Goal: Information Seeking & Learning: Learn about a topic

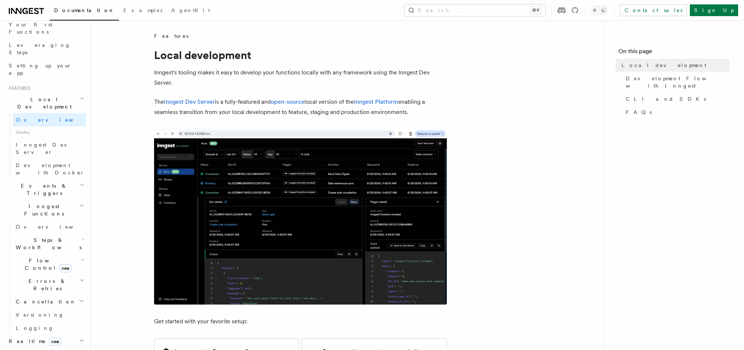
scroll to position [110, 0]
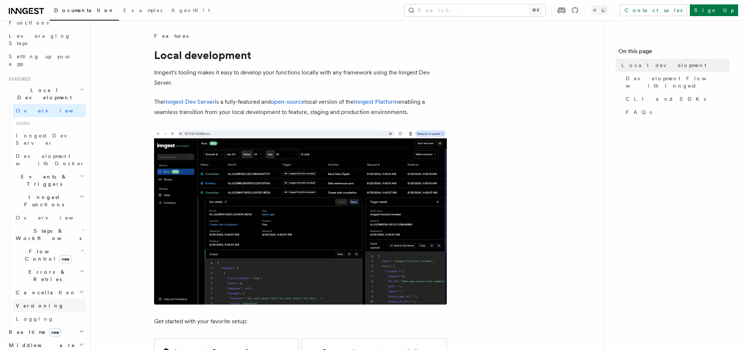
click at [28, 299] on link "Versioning" at bounding box center [49, 305] width 73 height 13
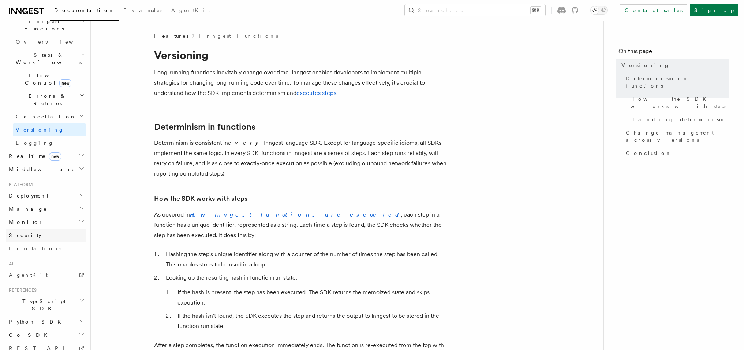
scroll to position [236, 0]
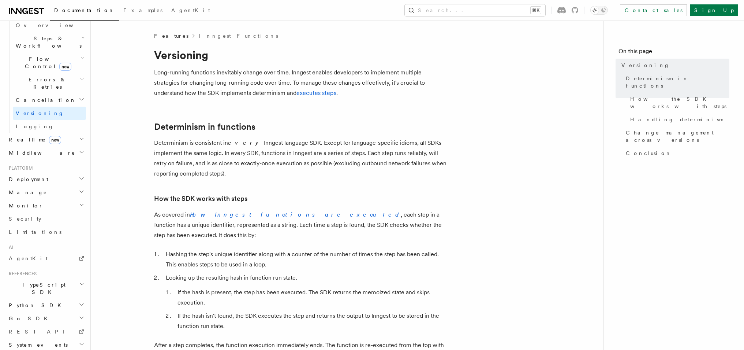
click at [31, 186] on h2 "Manage" at bounding box center [46, 192] width 80 height 13
click at [34, 287] on h2 "Monitor" at bounding box center [46, 293] width 80 height 13
click at [18, 175] on span "Deployment" at bounding box center [27, 178] width 42 height 7
click at [31, 189] on span "Overview" at bounding box center [53, 192] width 75 height 6
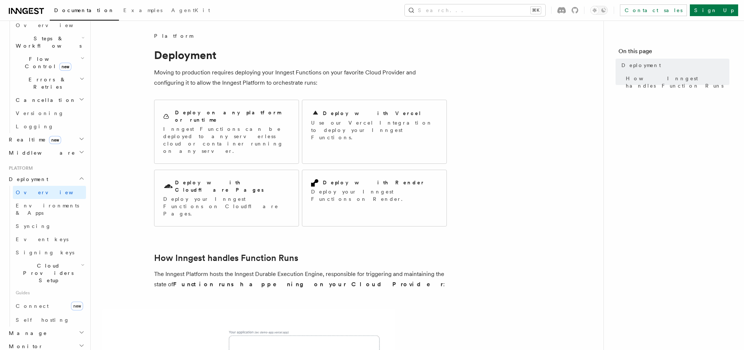
click at [29, 146] on h2 "Middleware" at bounding box center [46, 152] width 80 height 13
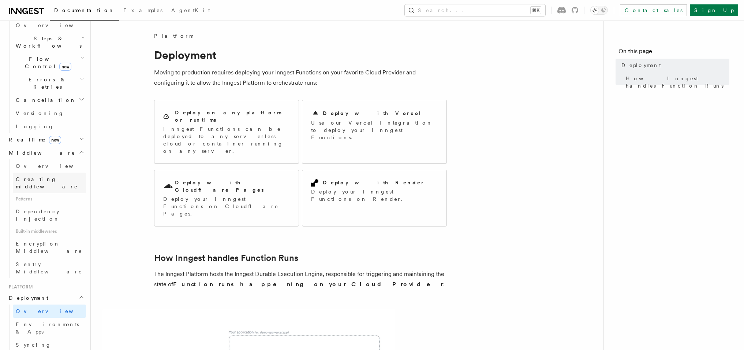
click at [40, 172] on link "Creating middleware" at bounding box center [49, 182] width 73 height 20
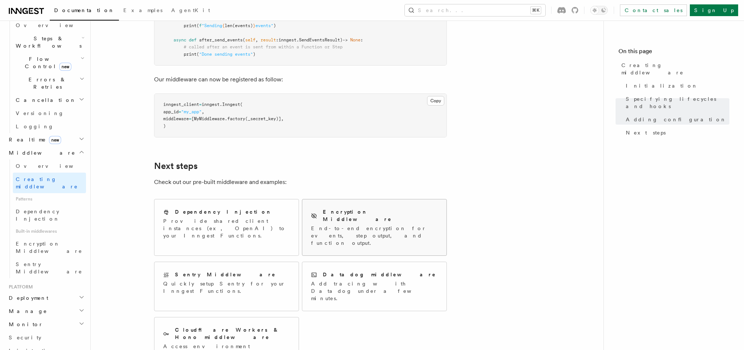
scroll to position [1231, 0]
click at [29, 205] on link "Dependency Injection" at bounding box center [49, 215] width 73 height 20
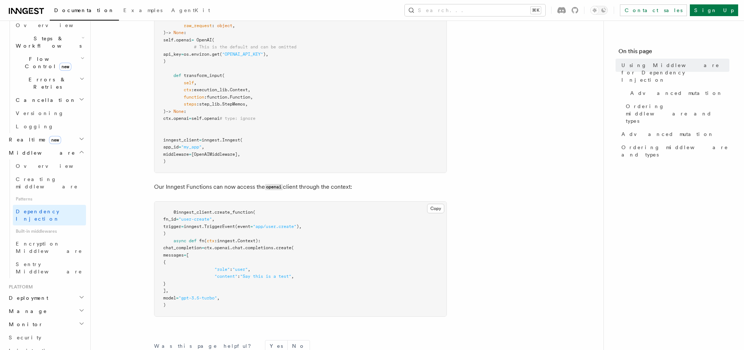
scroll to position [318, 0]
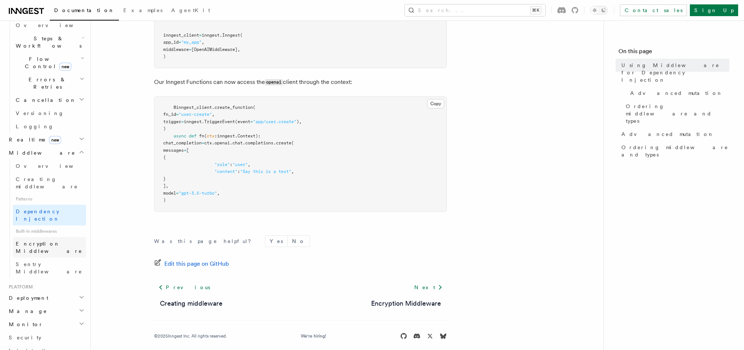
click at [33, 240] on span "Encryption Middleware" at bounding box center [49, 246] width 67 height 13
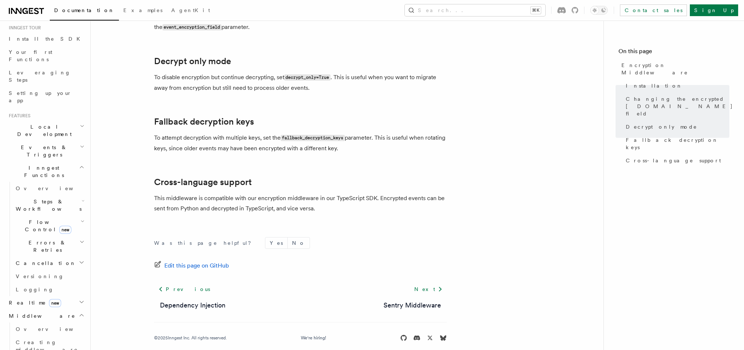
scroll to position [70, 0]
click at [34, 147] on span "Events & Triggers" at bounding box center [43, 154] width 74 height 15
click at [49, 213] on span "Event payload format" at bounding box center [50, 219] width 69 height 13
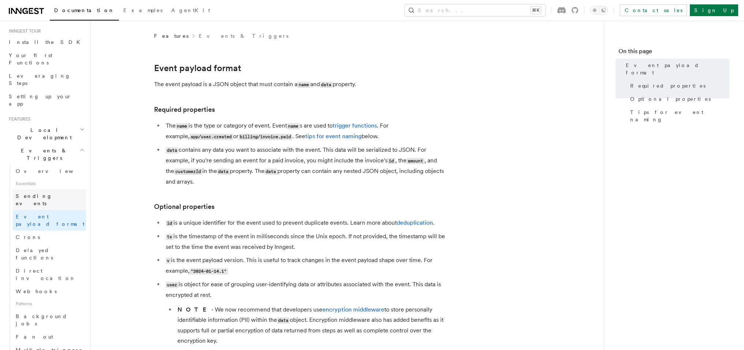
click at [25, 193] on span "Sending events" at bounding box center [34, 199] width 37 height 13
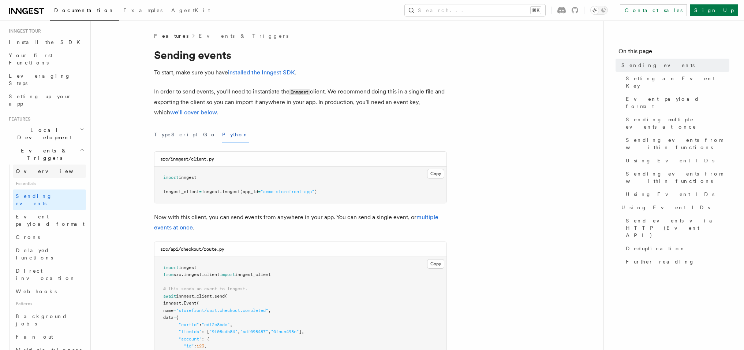
click at [26, 164] on link "Overview" at bounding box center [49, 170] width 73 height 13
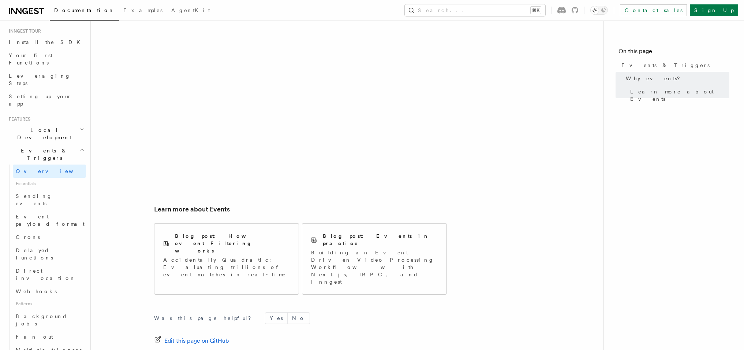
scroll to position [414, 0]
click at [20, 193] on span "Sending events" at bounding box center [34, 199] width 37 height 13
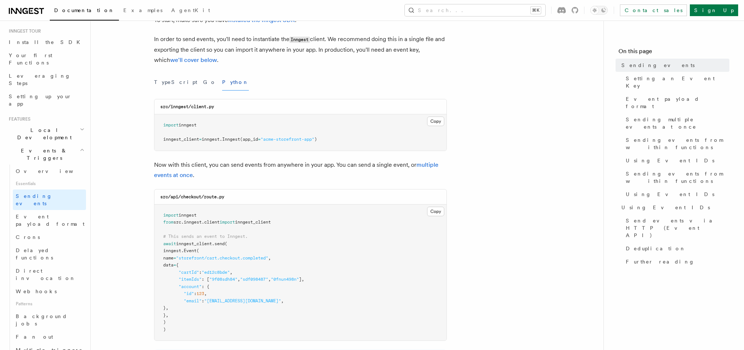
scroll to position [55, 0]
